Goal: Task Accomplishment & Management: Complete application form

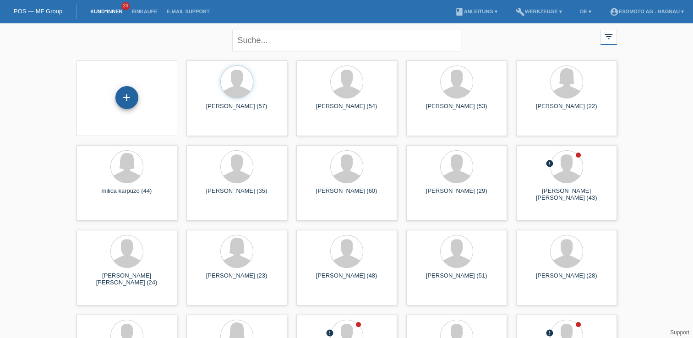
click at [119, 93] on div "+" at bounding box center [127, 98] width 22 height 16
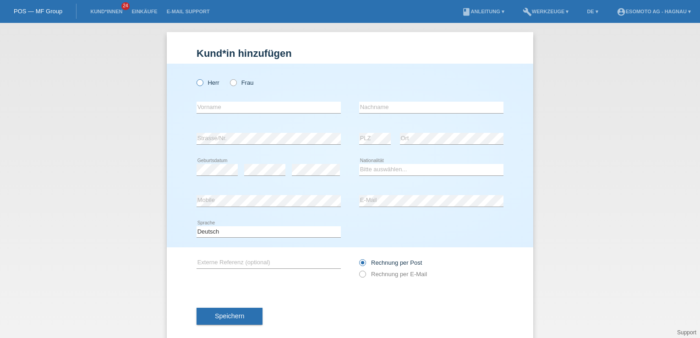
click at [200, 86] on label "Herr" at bounding box center [208, 82] width 23 height 7
click at [200, 85] on input "Herr" at bounding box center [200, 82] width 6 height 6
radio input "true"
click at [204, 103] on input "text" at bounding box center [269, 107] width 144 height 11
click at [200, 108] on input "text" at bounding box center [269, 107] width 144 height 11
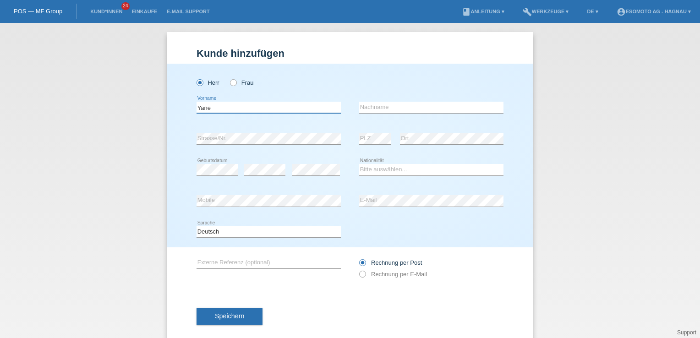
type input "Yane"
click at [454, 112] on input "text" at bounding box center [431, 107] width 144 height 11
click at [443, 107] on input "text" at bounding box center [431, 107] width 144 height 11
click at [425, 105] on input "text" at bounding box center [431, 107] width 144 height 11
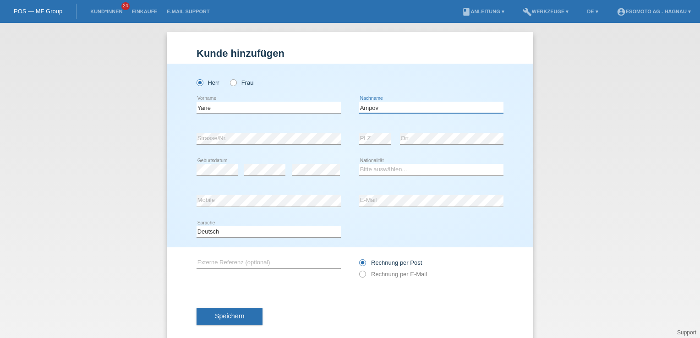
type input "Ampov"
click at [301, 132] on div "error Strasse/Nr." at bounding box center [269, 138] width 144 height 31
click at [369, 167] on select "Bitte auswählen... Schweiz Deutschland Liechtenstein Österreich ------------ Af…" at bounding box center [431, 169] width 144 height 11
select select "BG"
click at [359, 164] on select "Bitte auswählen... Schweiz Deutschland Liechtenstein Österreich ------------ Af…" at bounding box center [431, 169] width 144 height 11
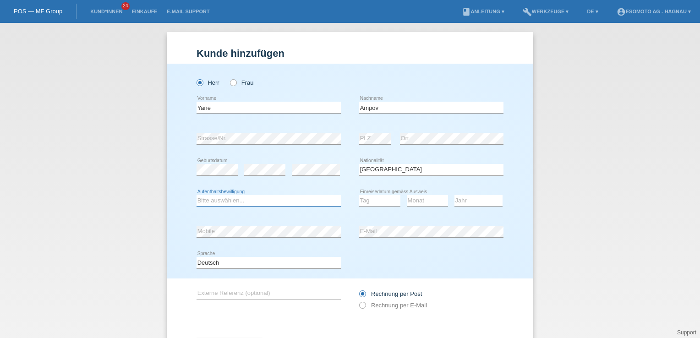
click at [255, 203] on select "Bitte auswählen... C B B - Flüchtlingsstatus Andere" at bounding box center [269, 200] width 144 height 11
select select "B"
click at [197, 195] on select "Bitte auswählen... C B B - Flüchtlingsstatus Andere" at bounding box center [269, 200] width 144 height 11
click at [377, 199] on select "Tag 01 02 03 04 05 06 07 08 09 10 11" at bounding box center [379, 200] width 41 height 11
select select "28"
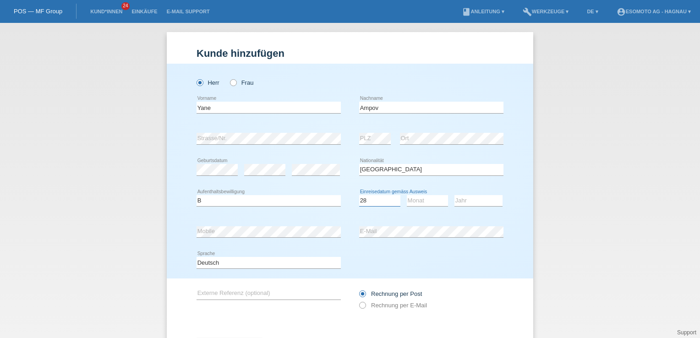
click at [359, 195] on select "Tag 01 02 03 04 05 06 07 08 09 10 11" at bounding box center [379, 200] width 41 height 11
click at [418, 196] on select "Monat 01 02 03 04 05 06 07 08 09 10 11" at bounding box center [427, 200] width 41 height 11
click at [407, 195] on select "Monat 01 02 03 04 05 06 07 08 09 10 11" at bounding box center [427, 200] width 41 height 11
click at [417, 181] on div "Bitte auswählen... Schweiz Deutschland Liechtenstein Österreich ------------ Af…" at bounding box center [431, 169] width 144 height 31
click at [417, 197] on select "Monat 01 02 03 04 05 06 07 08 09 10 11" at bounding box center [427, 200] width 41 height 11
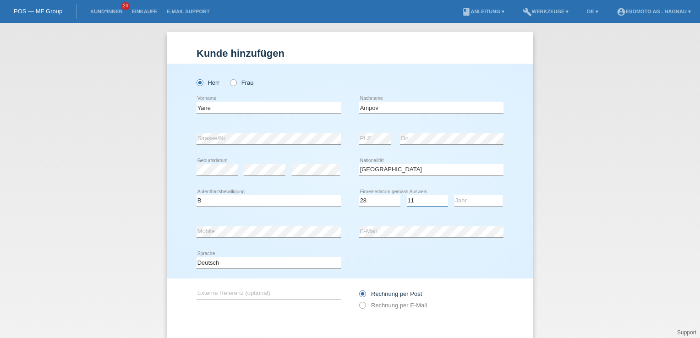
select select "12"
click at [407, 195] on select "Monat 01 02 03 04 05 06 07 08 09 10 11" at bounding box center [427, 200] width 41 height 11
click at [461, 200] on select "Jahr 2025 2024 2023 2022 2021 2020 2019 2018 2017 2016 2015 2014 2013 2012 2011…" at bounding box center [479, 200] width 48 height 11
select select "1985"
click at [455, 195] on select "Jahr 2025 2024 2023 2022 2021 2020 2019 2018 2017 2016 2015 2014 2013 2012 2011…" at bounding box center [479, 200] width 48 height 11
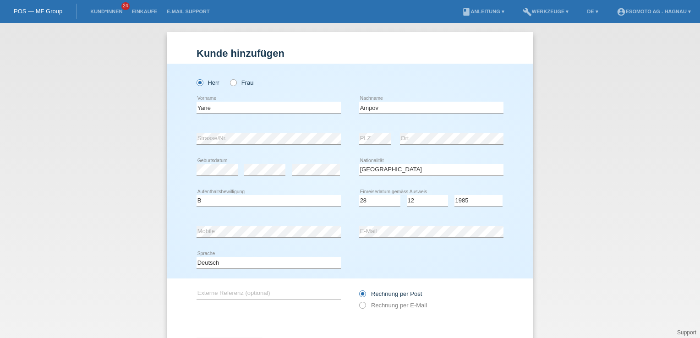
click at [236, 148] on div "error Strasse/Nr." at bounding box center [269, 138] width 144 height 31
click at [367, 200] on select "Tag 01 02 03 04 05 06 07 08 09 10 11" at bounding box center [379, 200] width 41 height 11
select select "23"
click at [359, 195] on select "Tag 01 02 03 04 05 06 07 08 09 10 11" at bounding box center [379, 200] width 41 height 11
click at [417, 197] on select "Monat 01 02 03 04 05 06 07 08 09 10 11" at bounding box center [427, 200] width 41 height 11
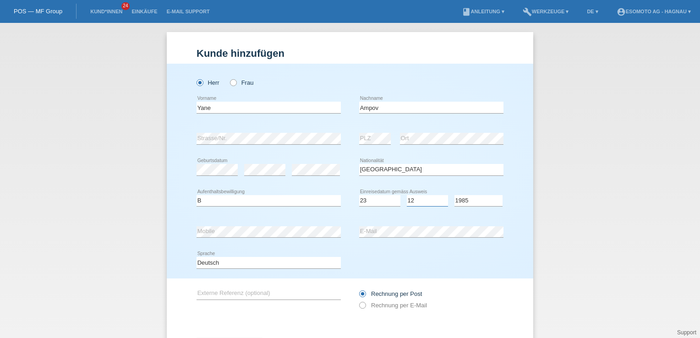
select select "02"
click at [407, 195] on select "Monat 01 02 03 04 05 06 07 08 09 10 11" at bounding box center [427, 200] width 41 height 11
click at [477, 201] on select "Jahr 2025 2024 2023 2022 2021 2020 2019 2018 2017 2016 2015 2014 2013 2012 2011…" at bounding box center [479, 200] width 48 height 11
select select "2024"
click at [455, 195] on select "Jahr 2025 2024 2023 2022 2021 2020 2019 2018 2017 2016 2015 2014 2013 2012 2011…" at bounding box center [479, 200] width 48 height 11
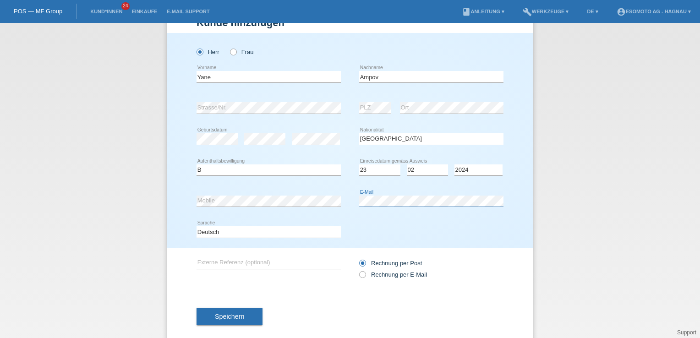
scroll to position [44, 0]
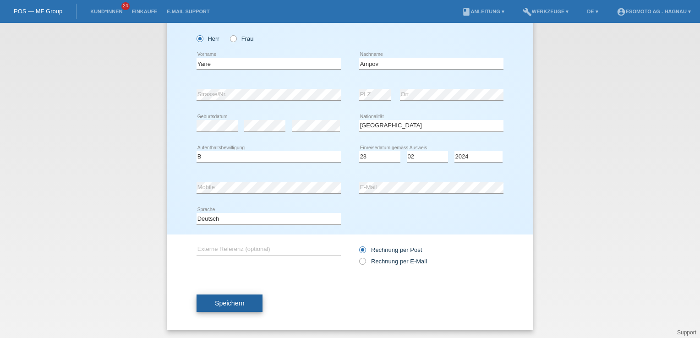
click at [222, 300] on span "Speichern" at bounding box center [229, 303] width 29 height 7
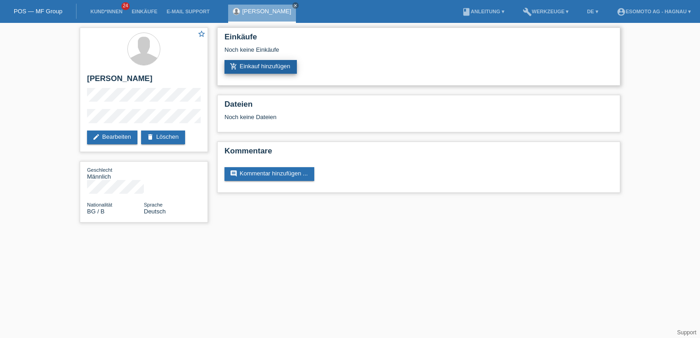
click at [238, 72] on link "add_shopping_cart Einkauf hinzufügen" at bounding box center [261, 67] width 72 height 14
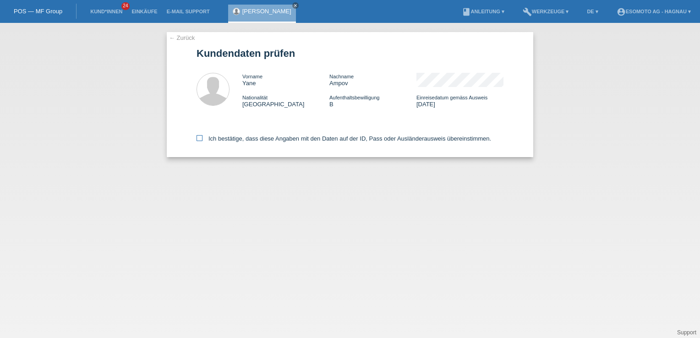
click at [196, 136] on div "← Zurück Kundendaten prüfen Vorname Yane Nachname Ampov Nationalität Bulgarien …" at bounding box center [350, 94] width 367 height 125
click at [202, 139] on icon at bounding box center [200, 138] width 6 height 6
click at [202, 139] on input "Ich bestätige, dass diese Angaben mit den Daten auf der ID, Pass oder Ausländer…" at bounding box center [200, 138] width 6 height 6
checkbox input "true"
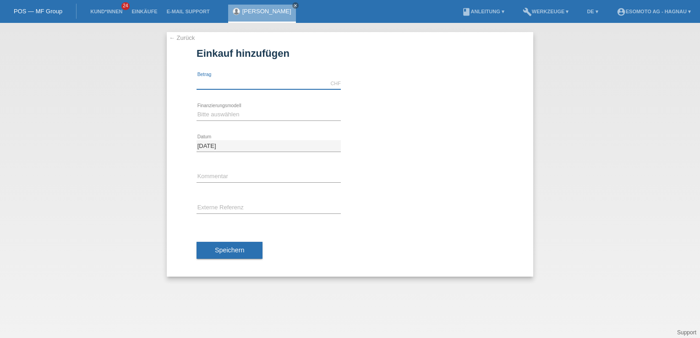
click at [214, 82] on input "text" at bounding box center [269, 83] width 144 height 11
type input "2690.00"
click at [198, 114] on select "Bitte auswählen Fixe Raten Kauf auf Rechnung mit Teilzahlungsoption" at bounding box center [269, 114] width 144 height 11
select select "69"
click at [197, 109] on select "Bitte auswählen Fixe Raten Kauf auf Rechnung mit Teilzahlungsoption" at bounding box center [269, 114] width 144 height 11
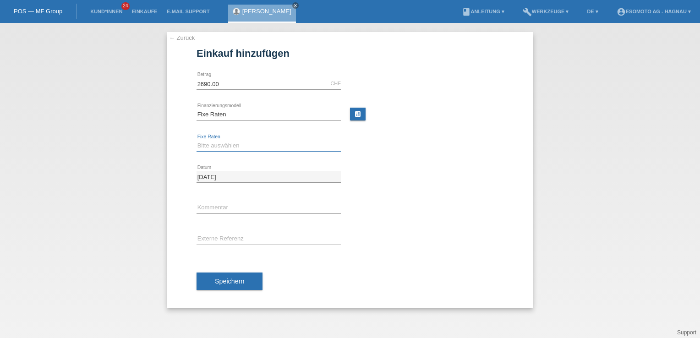
drag, startPoint x: 213, startPoint y: 141, endPoint x: 213, endPoint y: 147, distance: 5.5
click at [213, 147] on select "Bitte auswählen 12 Raten 24 Raten 36 Raten 48 Raten" at bounding box center [269, 145] width 144 height 11
select select "139"
click at [197, 140] on select "Bitte auswählen 12 Raten 24 Raten 36 Raten 48 Raten" at bounding box center [269, 145] width 144 height 11
click at [215, 278] on span "Speichern" at bounding box center [229, 281] width 29 height 7
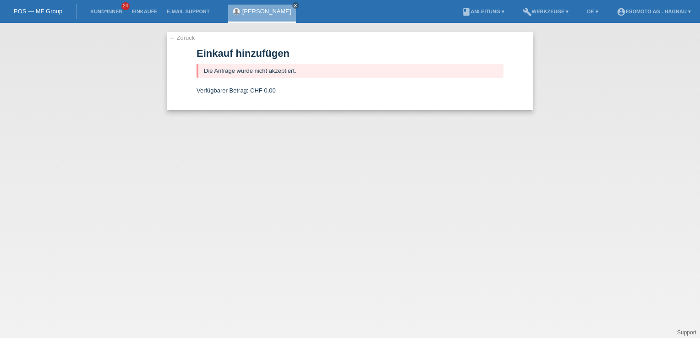
click at [53, 16] on div "POS — MF Group" at bounding box center [38, 11] width 77 height 15
click at [53, 8] on link "POS — MF Group" at bounding box center [38, 11] width 49 height 7
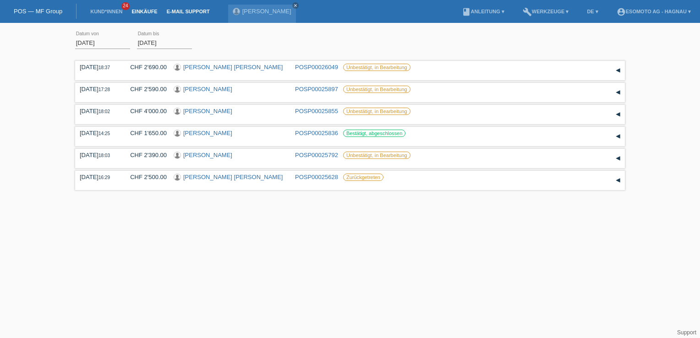
click at [178, 11] on link "E-Mail Support" at bounding box center [188, 11] width 52 height 5
